Goal: Ask a question

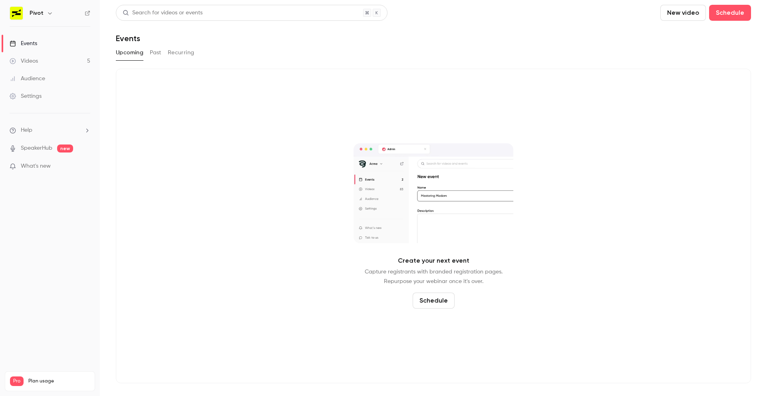
click at [161, 55] on button "Past" at bounding box center [156, 52] width 12 height 13
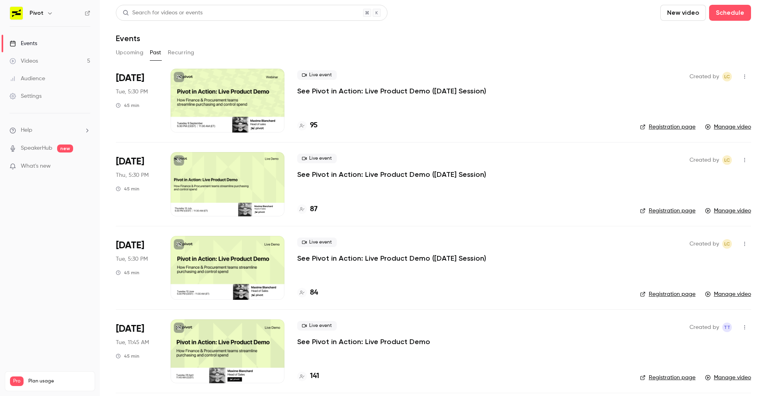
click at [409, 91] on p "See Pivot in Action: Live Product Demo ([DATE] Session)" at bounding box center [391, 91] width 189 height 10
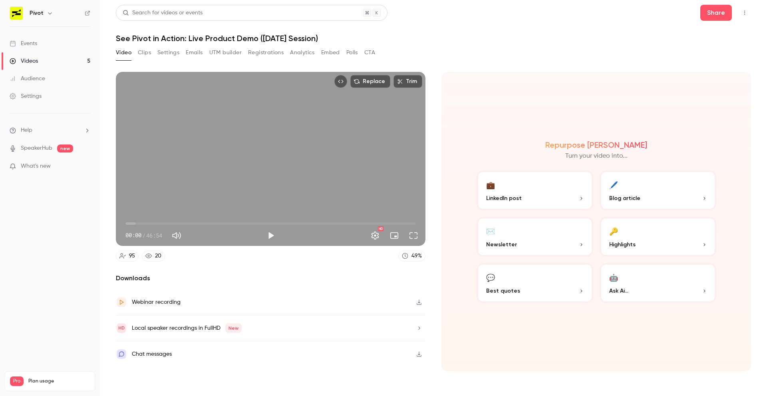
click at [426, 355] on section "Replace Trim 00:00 00:00 / 46:54 HD 95 20 49 % Downloads Webinar recording Loca…" at bounding box center [433, 224] width 635 height 304
click at [393, 353] on div "Chat messages" at bounding box center [270, 354] width 309 height 26
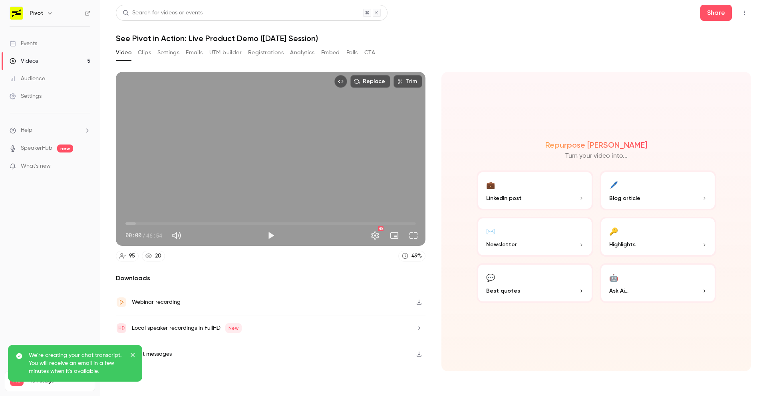
click at [159, 351] on div "Chat messages" at bounding box center [152, 354] width 40 height 10
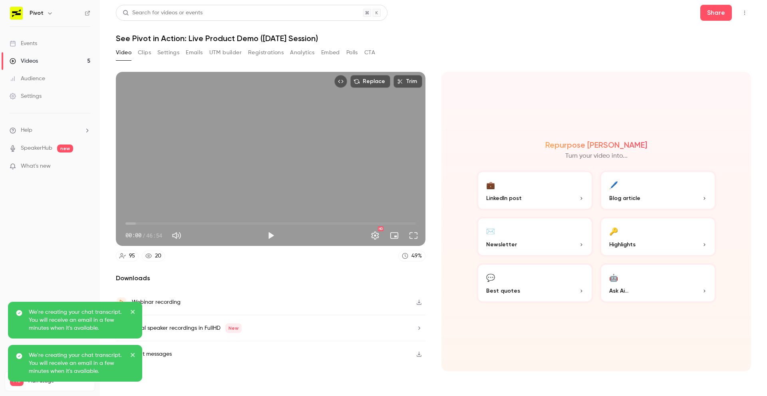
click at [418, 357] on button "button" at bounding box center [419, 354] width 13 height 13
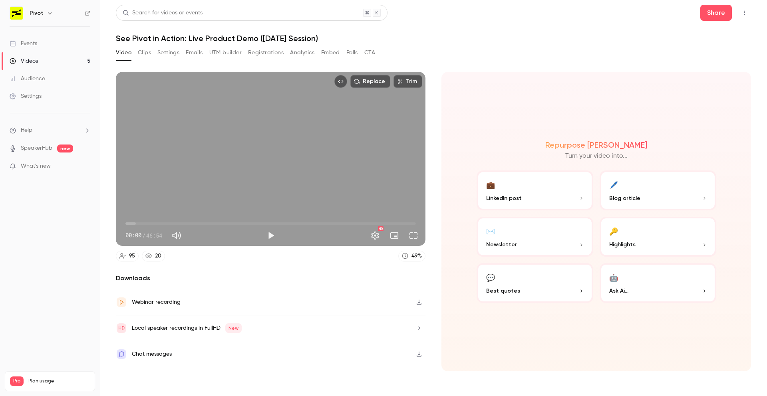
click at [742, 10] on icon "Top Bar Actions" at bounding box center [744, 13] width 6 height 6
click at [643, 20] on div at bounding box center [383, 198] width 767 height 396
click at [743, 12] on icon "Top Bar Actions" at bounding box center [744, 13] width 6 height 6
click at [417, 354] on div at bounding box center [383, 198] width 767 height 396
click at [418, 355] on icon "button" at bounding box center [419, 354] width 5 height 5
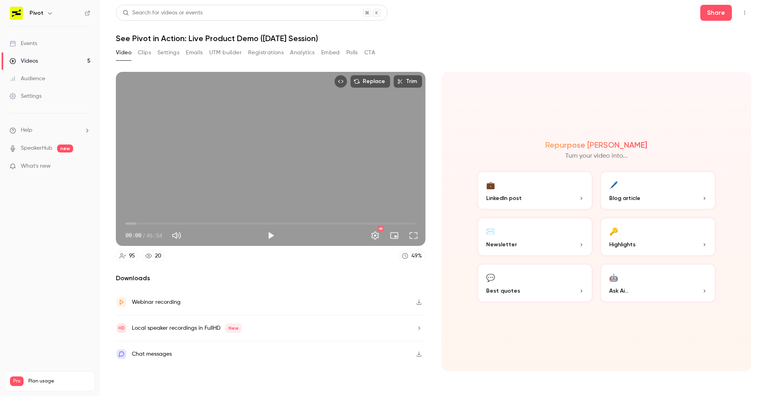
click at [81, 134] on li "Help" at bounding box center [50, 130] width 81 height 8
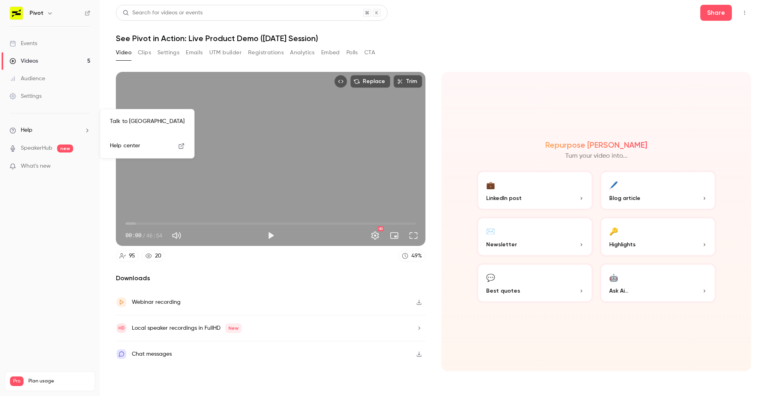
click at [133, 129] on link "Talk to [GEOGRAPHIC_DATA]" at bounding box center [146, 121] width 87 height 21
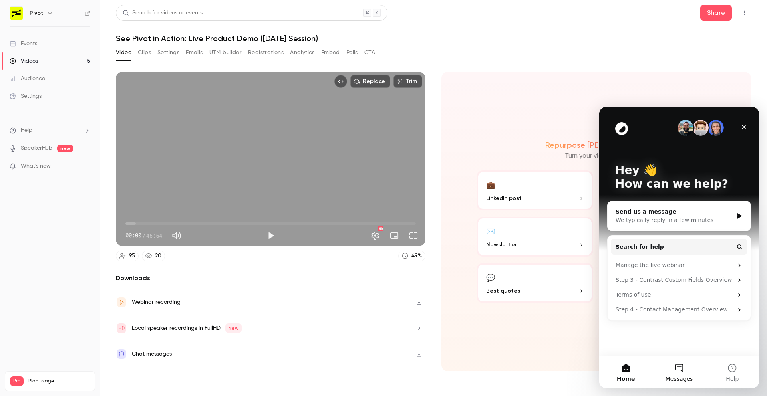
click at [675, 374] on button "Messages" at bounding box center [678, 372] width 53 height 32
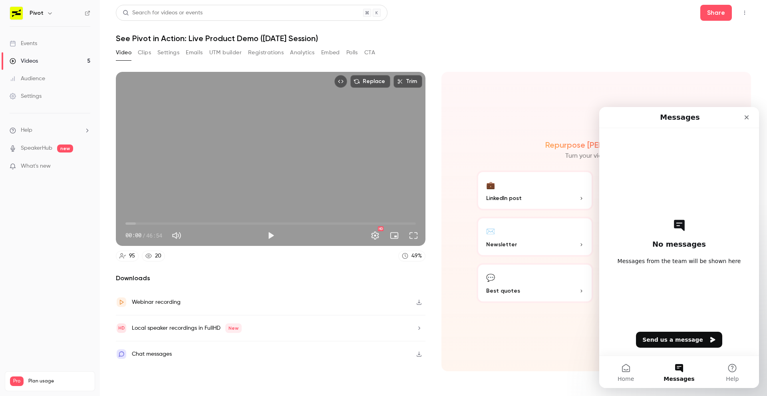
click at [665, 201] on div "No messages Messages from the team will be shown here Send us a message" at bounding box center [679, 242] width 132 height 228
click at [623, 366] on button "Home" at bounding box center [625, 372] width 53 height 32
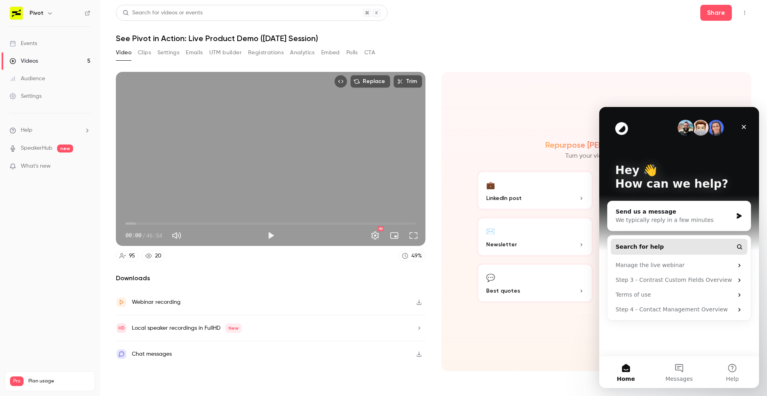
click at [668, 244] on button "Search for help" at bounding box center [679, 247] width 137 height 16
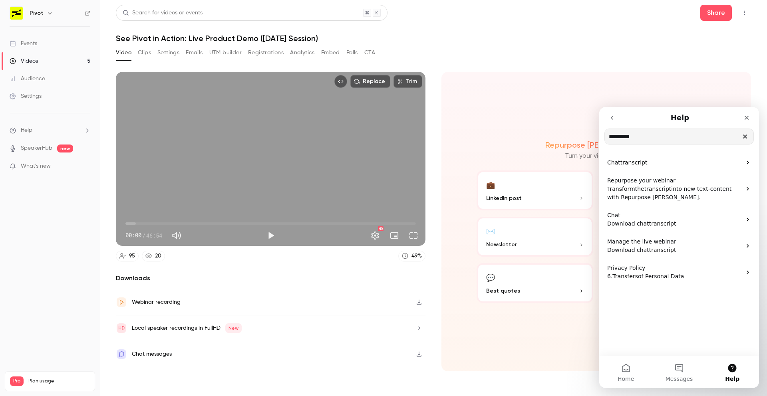
type input "**********"
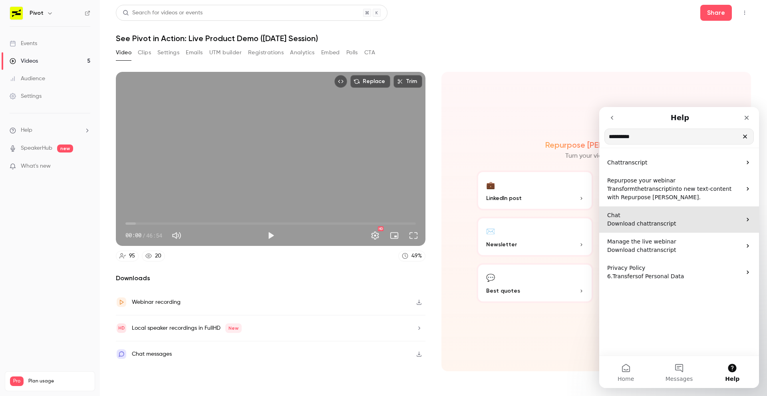
click at [687, 223] on p "Download chat transcript" at bounding box center [674, 224] width 134 height 8
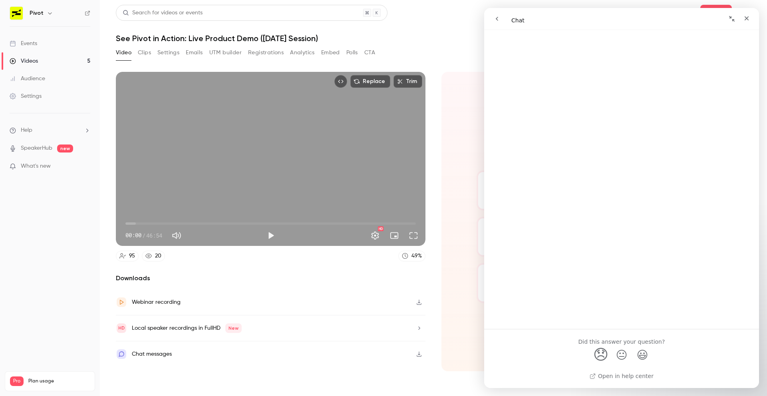
click at [601, 355] on span "😞" at bounding box center [601, 354] width 16 height 21
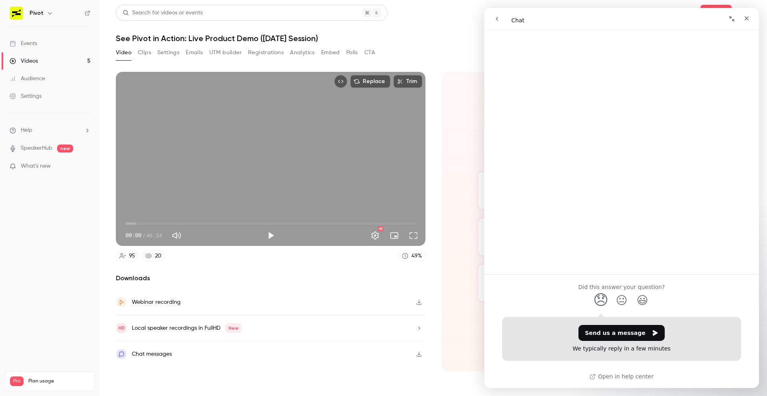
scroll to position [641, 0]
click at [603, 332] on button "Send us a message" at bounding box center [621, 333] width 86 height 16
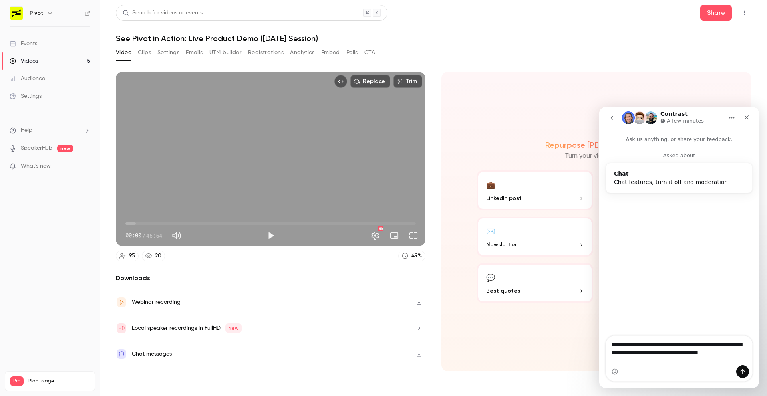
type textarea "**********"
click at [695, 376] on div "Intercom messenger" at bounding box center [679, 371] width 146 height 13
drag, startPoint x: 736, startPoint y: 367, endPoint x: 1345, endPoint y: 496, distance: 622.2
click at [736, 367] on div "Intercom messenger" at bounding box center [742, 371] width 13 height 13
click at [730, 349] on textarea "**********" at bounding box center [679, 351] width 146 height 30
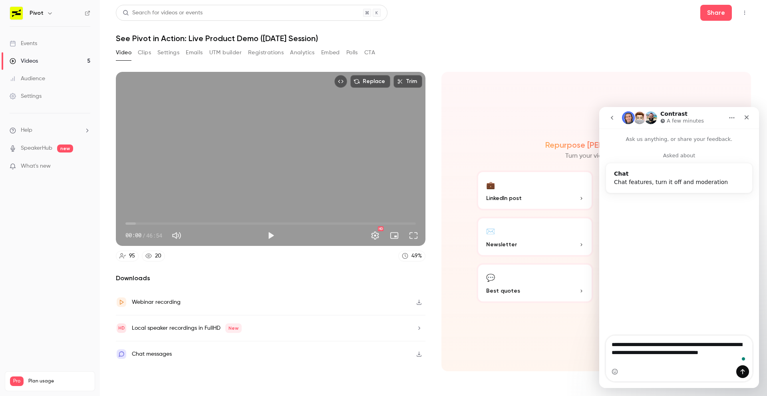
click at [748, 373] on div "Intercom messenger" at bounding box center [742, 371] width 13 height 13
click at [737, 369] on button "Send a message…" at bounding box center [742, 371] width 13 height 13
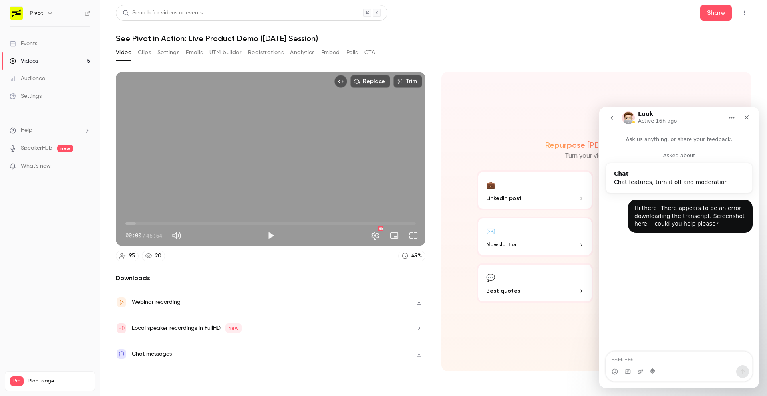
click at [641, 359] on textarea "Message…" at bounding box center [679, 359] width 146 height 14
click at [639, 369] on icon "Upload attachment" at bounding box center [640, 372] width 6 height 6
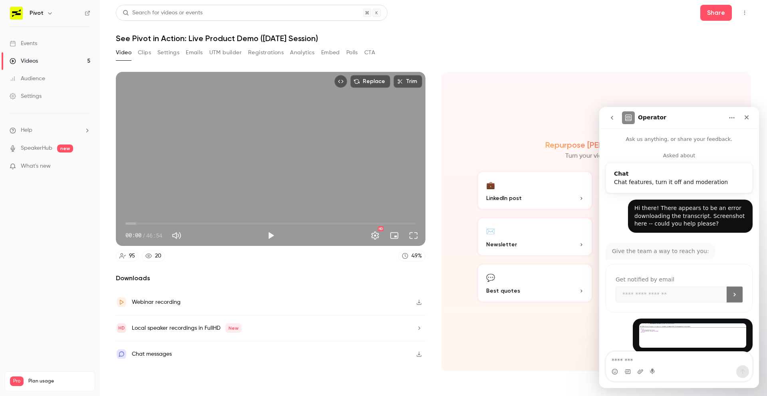
scroll to position [10, 0]
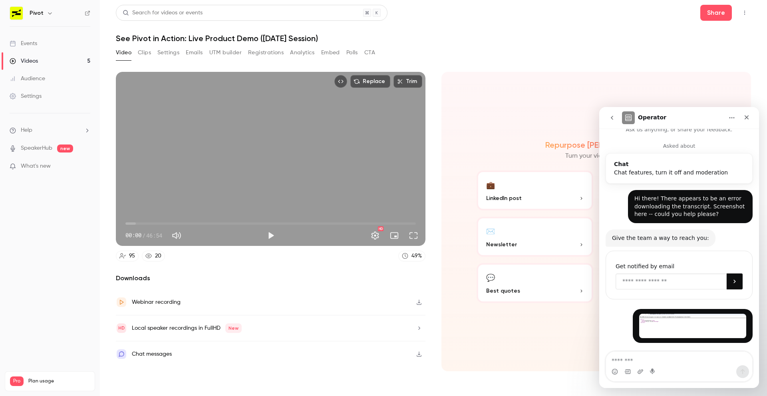
click at [643, 283] on input "Enter your email" at bounding box center [670, 282] width 111 height 16
type input "**********"
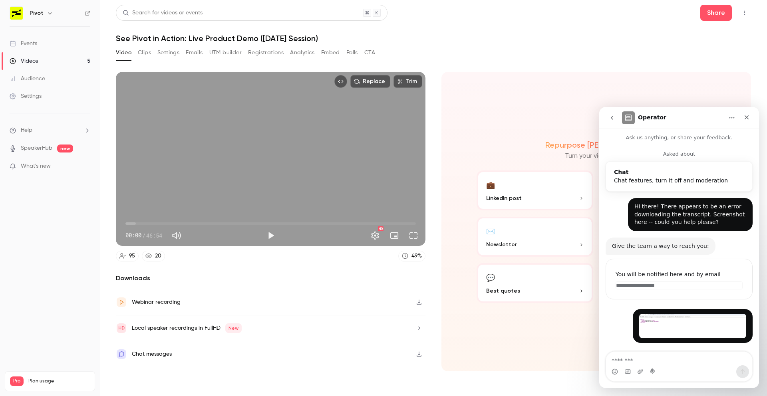
scroll to position [2, 0]
